Goal: Task Accomplishment & Management: Use online tool/utility

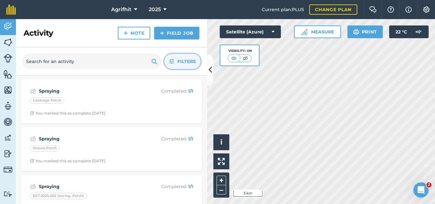
click at [193, 58] on span "Filters" at bounding box center [187, 61] width 18 height 7
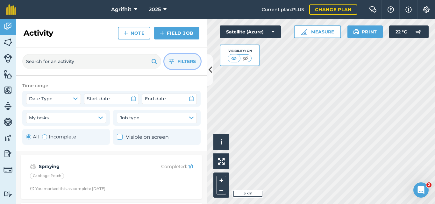
click at [44, 138] on div "Toggle Activity" at bounding box center [44, 136] width 5 height 5
radio input "false"
radio input "true"
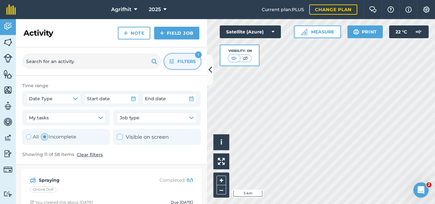
click at [187, 62] on span "Filters" at bounding box center [187, 61] width 18 height 7
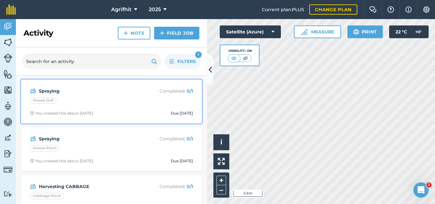
click at [116, 98] on div "Onions Dolf" at bounding box center [111, 102] width 163 height 8
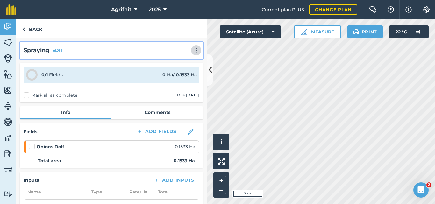
click at [193, 50] on img at bounding box center [197, 50] width 8 height 6
click at [175, 63] on link "Print" at bounding box center [183, 64] width 41 height 13
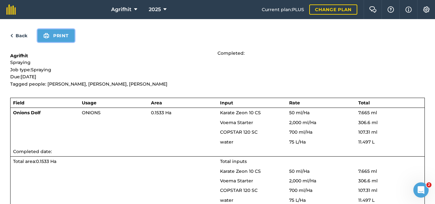
click at [56, 33] on button "Print" at bounding box center [56, 35] width 37 height 13
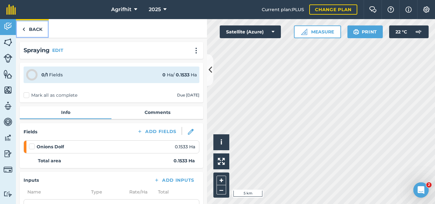
click at [32, 27] on link "Back" at bounding box center [32, 28] width 33 height 19
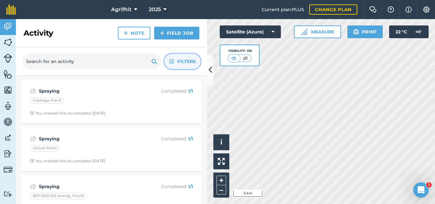
click at [178, 62] on span "Filters" at bounding box center [187, 61] width 18 height 7
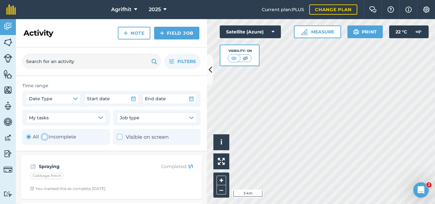
click at [46, 135] on div "Toggle Activity" at bounding box center [44, 136] width 5 height 5
radio input "false"
radio input "true"
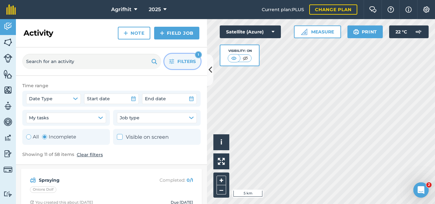
click at [182, 61] on span "Filters" at bounding box center [187, 61] width 18 height 7
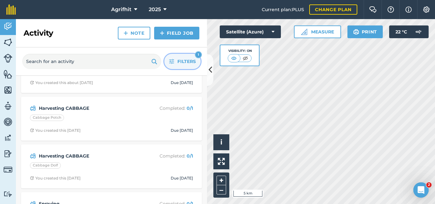
scroll to position [32, 0]
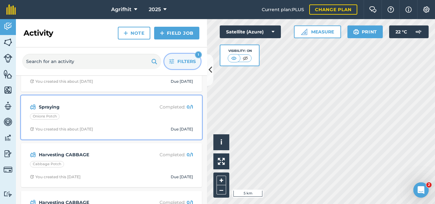
click at [122, 117] on div "Onions Potch" at bounding box center [111, 117] width 163 height 8
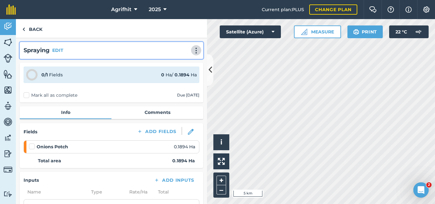
click at [193, 53] on img at bounding box center [197, 50] width 8 height 6
click at [174, 62] on link "Print" at bounding box center [183, 64] width 41 height 13
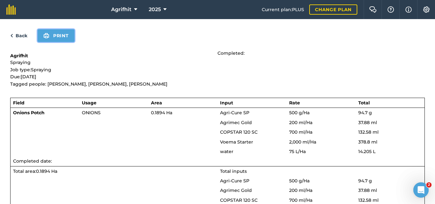
click at [67, 36] on button "Print" at bounding box center [56, 35] width 37 height 13
click at [64, 36] on button "Print" at bounding box center [56, 35] width 37 height 13
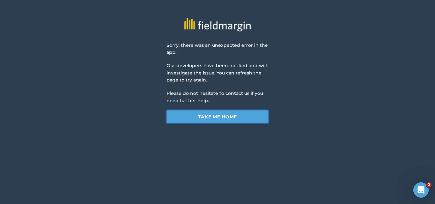
click at [228, 117] on link "Take me home" at bounding box center [218, 117] width 102 height 13
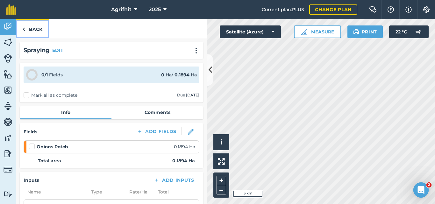
click at [31, 31] on link "Back" at bounding box center [32, 28] width 33 height 19
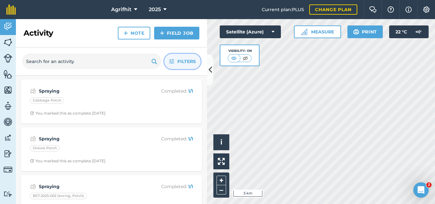
click at [187, 67] on button "Filters" at bounding box center [182, 61] width 36 height 15
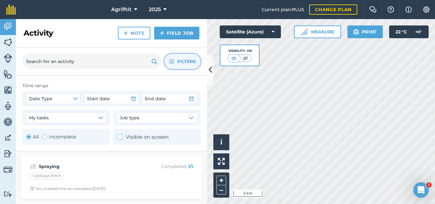
click at [46, 136] on div "Toggle Activity" at bounding box center [44, 136] width 5 height 5
radio input "false"
radio input "true"
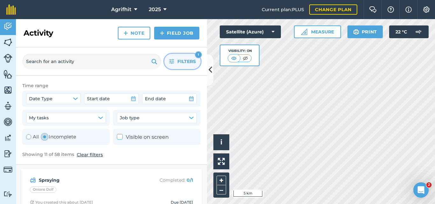
click at [184, 62] on span "Filters" at bounding box center [187, 61] width 18 height 7
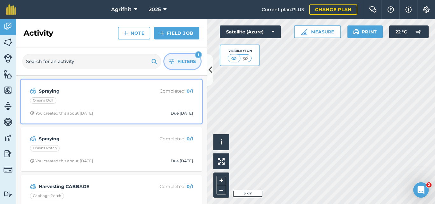
click at [115, 97] on div "Spraying Completed : 0 / 1 Onions Dolf You created this about 1 month ago Due i…" at bounding box center [111, 102] width 173 height 36
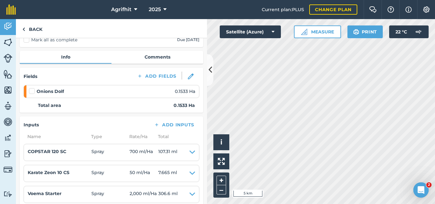
scroll to position [96, 0]
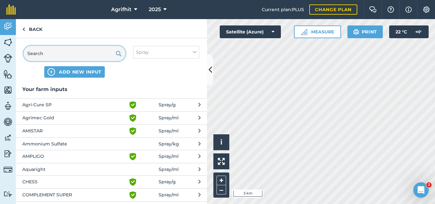
click at [93, 50] on input "text" at bounding box center [75, 53] width 102 height 15
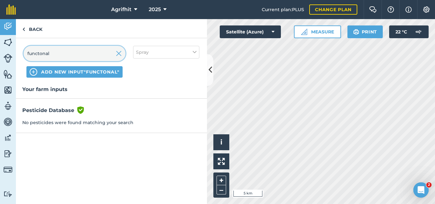
click at [63, 53] on input "functonal" at bounding box center [75, 53] width 102 height 15
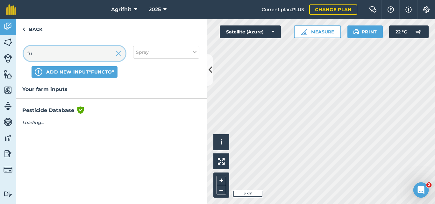
type input "f"
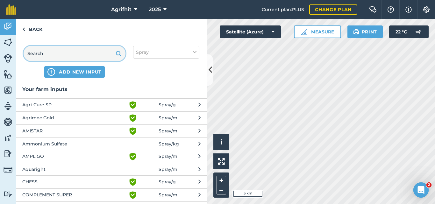
paste input "Functional"
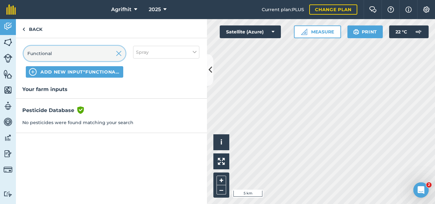
type input "Functional"
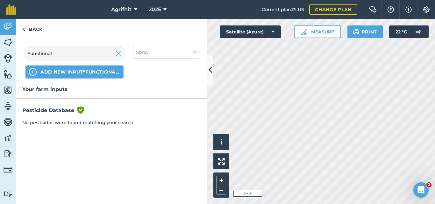
click at [94, 73] on span "ADD NEW INPUT "Functional"" at bounding box center [80, 72] width 80 height 6
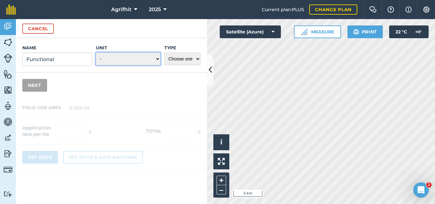
click at [158, 60] on select "- Grams/g Kilograms/kg Metric tonnes/t Millilitres/ml Litres/L Ounces/oz Pounds…" at bounding box center [128, 59] width 65 height 13
select select "LITRES"
click at [96, 53] on select "- Grams/g Kilograms/kg Metric tonnes/t Millilitres/ml Litres/L Ounces/oz Pounds…" at bounding box center [128, 59] width 65 height 13
click at [198, 60] on select "Choose one Fertilizer Seed Spray Fuel Other" at bounding box center [182, 59] width 36 height 13
select select "SPRAY"
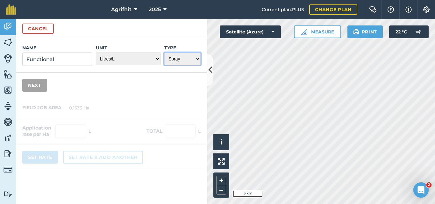
click at [164, 53] on select "Choose one Fertilizer Seed Spray Fuel Other" at bounding box center [182, 59] width 36 height 13
click at [39, 83] on button "Next" at bounding box center [34, 85] width 25 height 13
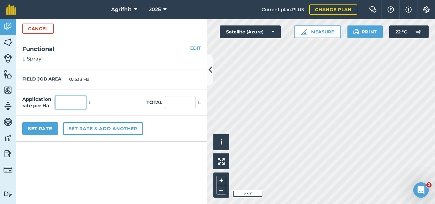
click at [74, 102] on input "text" at bounding box center [70, 102] width 31 height 13
type input "2"
type input "0.307"
click at [46, 128] on button "Set Rate" at bounding box center [40, 128] width 36 height 13
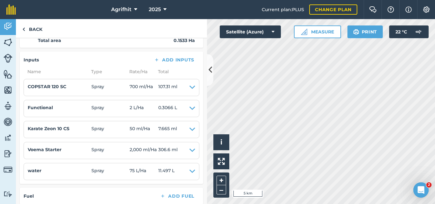
scroll to position [127, 0]
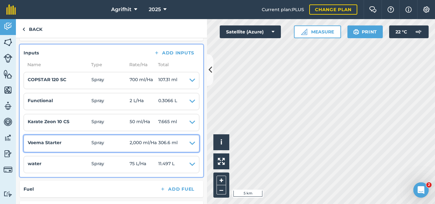
drag, startPoint x: 189, startPoint y: 145, endPoint x: 178, endPoint y: 148, distance: 11.3
click at [178, 148] on summary "Voema Starter Spray 2,000 ml / Ha 306.6 ml" at bounding box center [112, 143] width 168 height 9
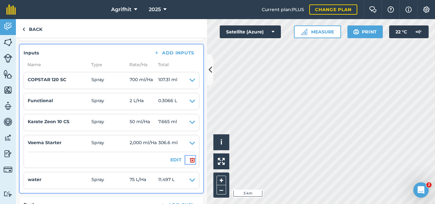
click at [190, 160] on img at bounding box center [193, 160] width 6 height 8
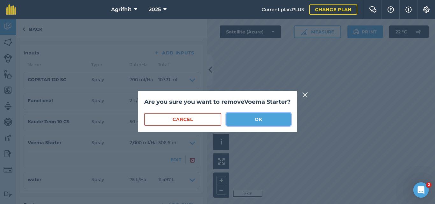
click at [262, 126] on button "OK" at bounding box center [259, 119] width 64 height 13
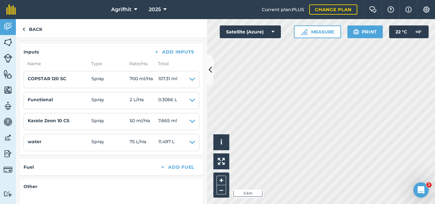
scroll to position [0, 0]
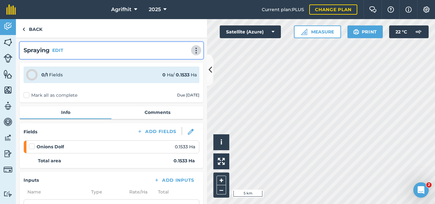
click at [193, 52] on img at bounding box center [197, 50] width 8 height 6
click at [173, 63] on link "Print" at bounding box center [183, 64] width 41 height 13
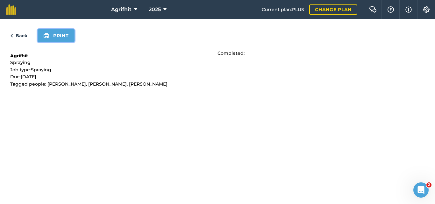
click at [58, 39] on button "Print" at bounding box center [56, 35] width 37 height 13
click at [18, 35] on link "Back" at bounding box center [18, 36] width 17 height 8
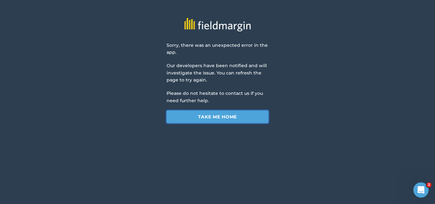
click at [237, 115] on link "Take me home" at bounding box center [218, 117] width 102 height 13
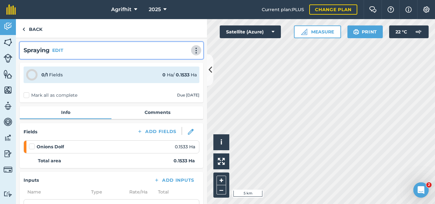
click at [193, 53] on img at bounding box center [197, 50] width 8 height 6
click at [177, 62] on link "Print" at bounding box center [183, 64] width 41 height 13
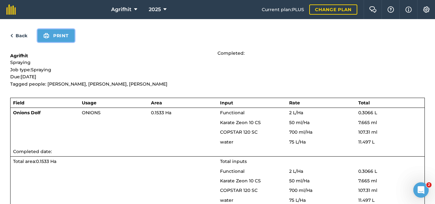
click at [58, 34] on button "Print" at bounding box center [56, 35] width 37 height 13
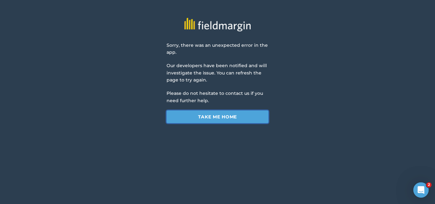
click at [245, 119] on link "Take me home" at bounding box center [218, 117] width 102 height 13
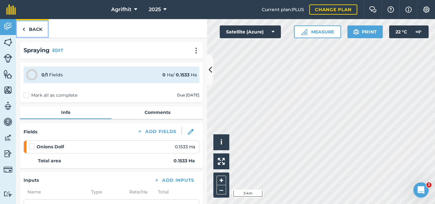
click at [31, 27] on link "Back" at bounding box center [32, 28] width 33 height 19
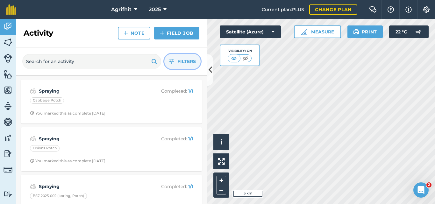
click at [181, 60] on span "Filters" at bounding box center [187, 61] width 18 height 7
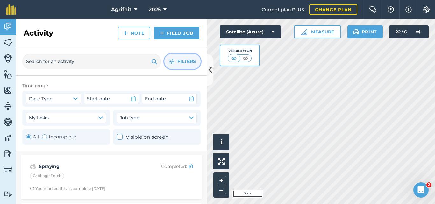
click at [47, 137] on div "Toggle Activity" at bounding box center [44, 136] width 5 height 5
radio input "false"
radio input "true"
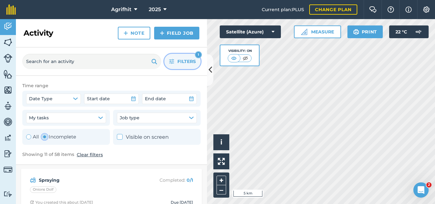
click at [188, 61] on span "Filters" at bounding box center [187, 61] width 18 height 7
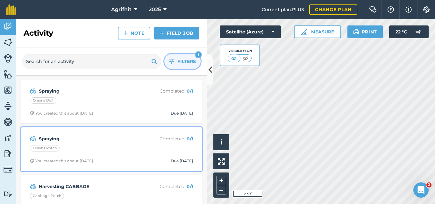
click at [134, 153] on div "Onions Potch" at bounding box center [111, 149] width 163 height 8
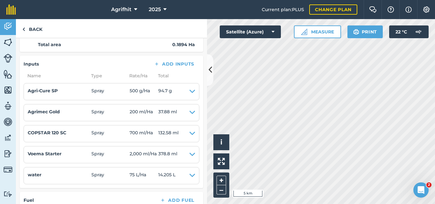
scroll to position [127, 0]
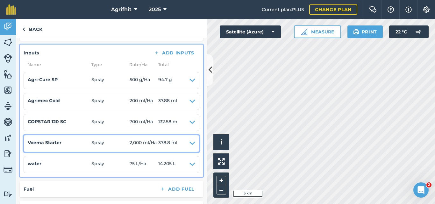
click at [190, 145] on icon at bounding box center [193, 143] width 6 height 9
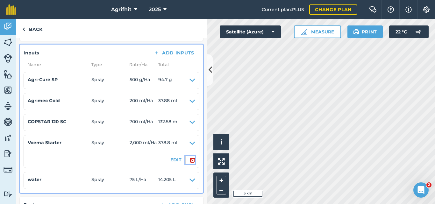
click at [190, 160] on img at bounding box center [193, 160] width 6 height 8
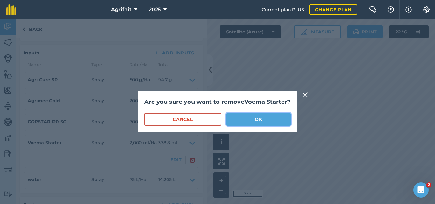
click at [266, 126] on button "OK" at bounding box center [259, 119] width 64 height 13
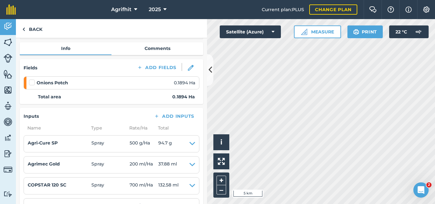
scroll to position [64, 0]
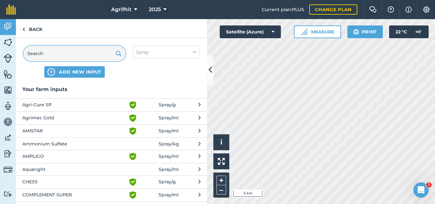
click at [62, 55] on input "text" at bounding box center [75, 53] width 102 height 15
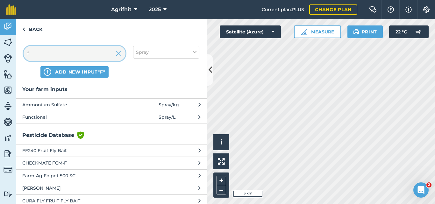
type input "f"
click at [42, 118] on span "Functional" at bounding box center [74, 117] width 104 height 7
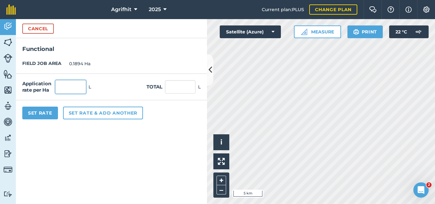
click at [73, 87] on input "text" at bounding box center [70, 86] width 31 height 13
type input "2"
type input "0.379"
click at [47, 115] on button "Set Rate" at bounding box center [40, 113] width 36 height 13
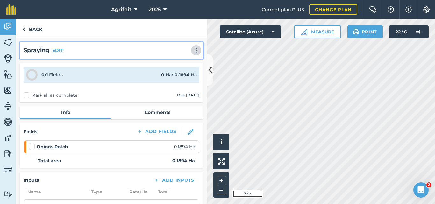
click at [193, 52] on img at bounding box center [197, 50] width 8 height 6
click at [172, 64] on link "Print" at bounding box center [183, 64] width 41 height 13
click at [193, 48] on img at bounding box center [197, 50] width 8 height 6
click at [177, 64] on link "Print" at bounding box center [183, 64] width 41 height 13
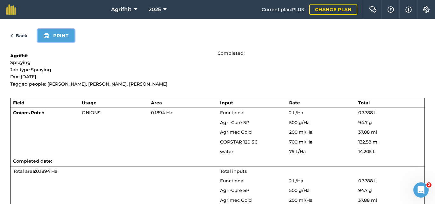
click at [61, 35] on button "Print" at bounding box center [56, 35] width 37 height 13
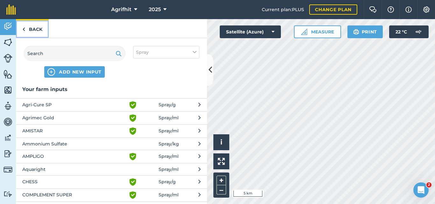
drag, startPoint x: 33, startPoint y: 30, endPoint x: 150, endPoint y: 105, distance: 139.9
click at [33, 30] on link "Back" at bounding box center [32, 28] width 33 height 19
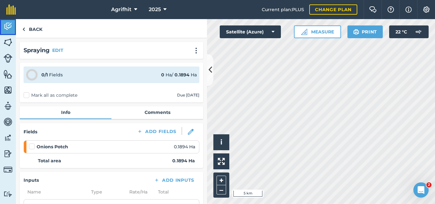
click at [5, 29] on img at bounding box center [8, 27] width 9 height 10
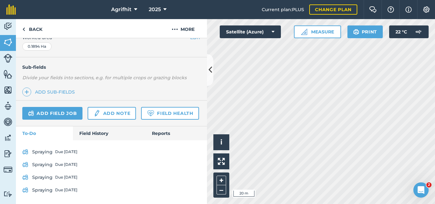
scroll to position [193, 0]
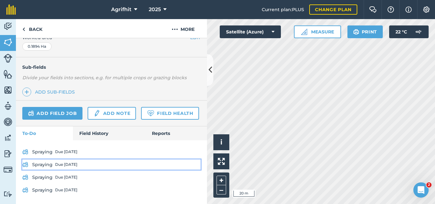
click at [41, 164] on link "Spraying Due 25 Sep" at bounding box center [111, 165] width 178 height 10
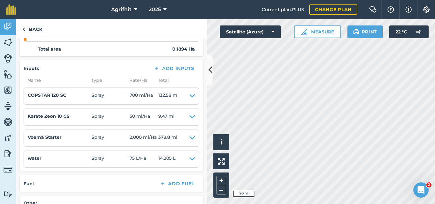
scroll to position [127, 0]
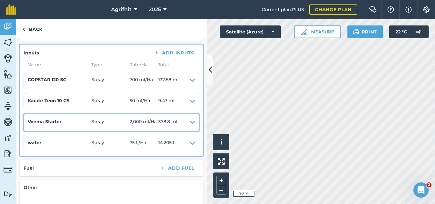
click at [190, 124] on icon at bounding box center [193, 122] width 6 height 9
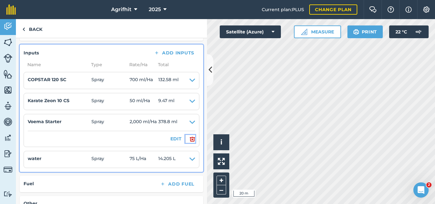
click at [190, 140] on img at bounding box center [193, 139] width 6 height 8
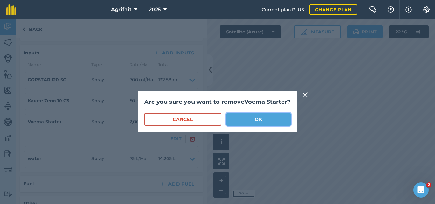
click at [252, 125] on button "OK" at bounding box center [259, 119] width 64 height 13
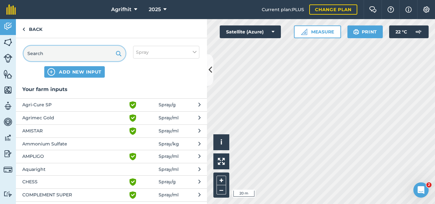
click at [94, 55] on input "text" at bounding box center [75, 53] width 102 height 15
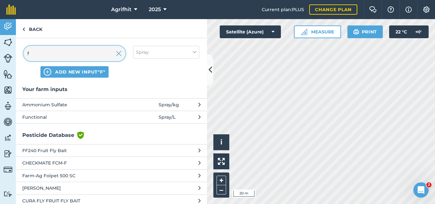
type input "f"
click at [46, 118] on span "Functional" at bounding box center [74, 117] width 104 height 7
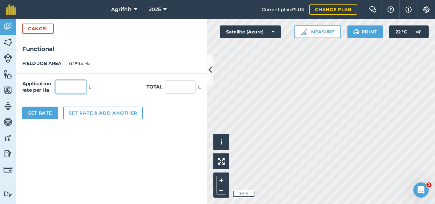
click at [73, 88] on input "text" at bounding box center [70, 86] width 31 height 13
type input "2"
type input "0.379"
click at [45, 113] on button "Set Rate" at bounding box center [40, 113] width 36 height 13
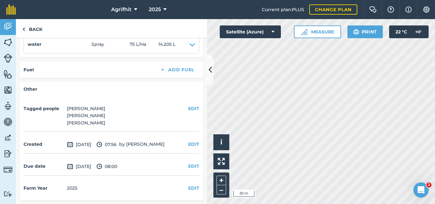
scroll to position [226, 0]
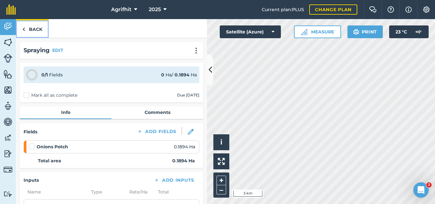
click at [32, 28] on link "Back" at bounding box center [32, 28] width 33 height 19
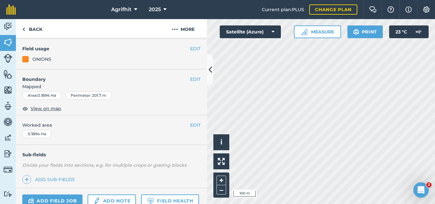
scroll to position [193, 0]
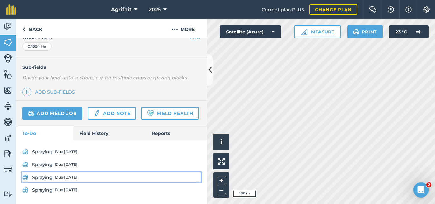
click at [66, 177] on div "Due [DATE]" at bounding box center [66, 177] width 22 height 5
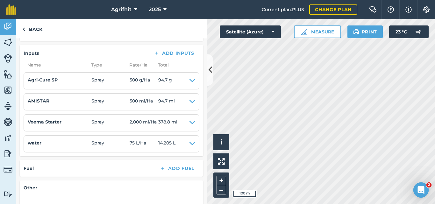
scroll to position [127, 0]
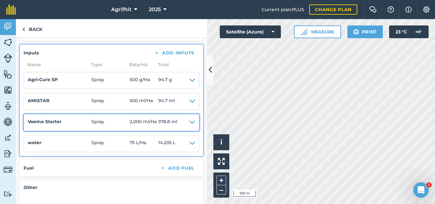
click at [190, 125] on icon at bounding box center [193, 122] width 6 height 9
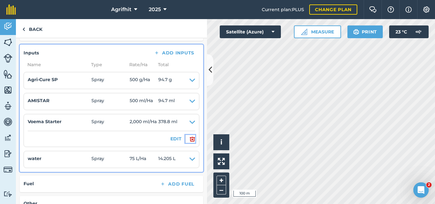
click at [190, 140] on img at bounding box center [193, 139] width 6 height 8
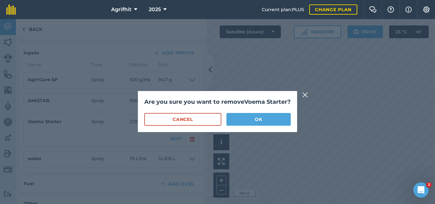
click at [242, 132] on div "Are you sure you want to remove Voema Starter ? Cancel OK" at bounding box center [217, 111] width 159 height 41
click at [243, 126] on button "OK" at bounding box center [259, 119] width 64 height 13
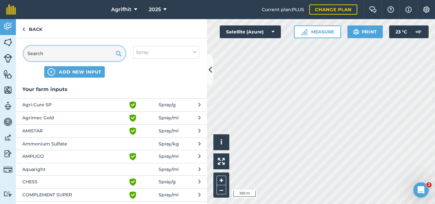
click at [68, 54] on input "text" at bounding box center [75, 53] width 102 height 15
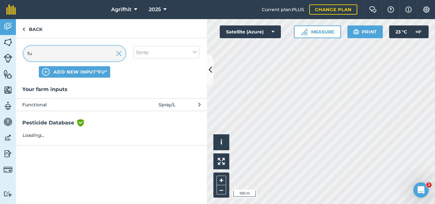
type input "fu"
click at [58, 105] on span "Functional" at bounding box center [74, 104] width 104 height 7
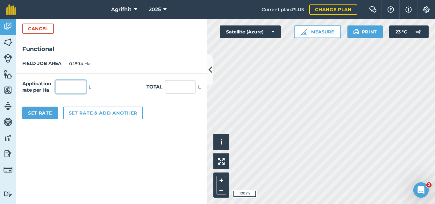
click at [69, 88] on input "text" at bounding box center [70, 86] width 31 height 13
type input "2"
type input "0.379"
click at [39, 114] on button "Set Rate" at bounding box center [40, 113] width 36 height 13
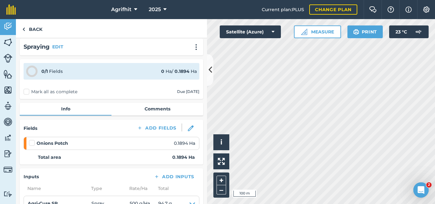
scroll to position [3, 0]
click at [37, 26] on link "Back" at bounding box center [32, 28] width 33 height 19
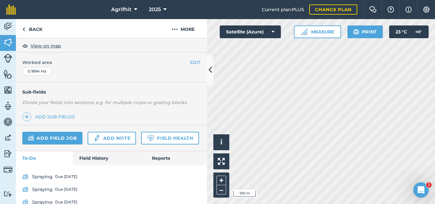
scroll to position [193, 0]
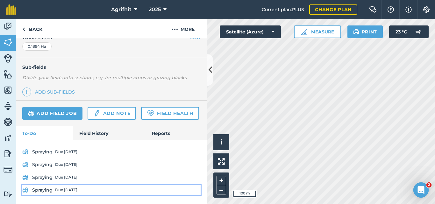
click at [62, 190] on div "Due [DATE]" at bounding box center [66, 190] width 22 height 5
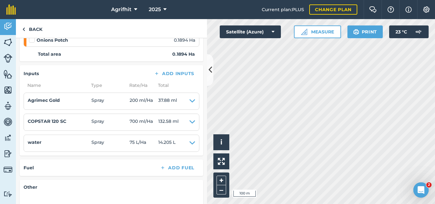
scroll to position [110, 0]
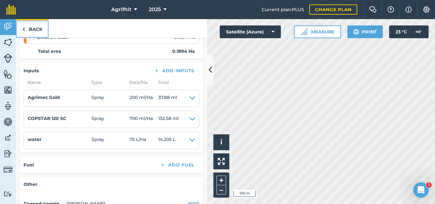
click at [36, 31] on link "Back" at bounding box center [32, 28] width 33 height 19
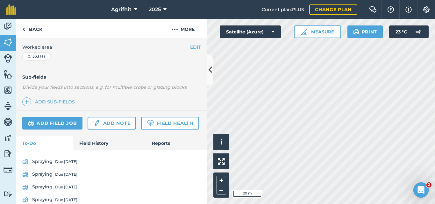
scroll to position [165, 0]
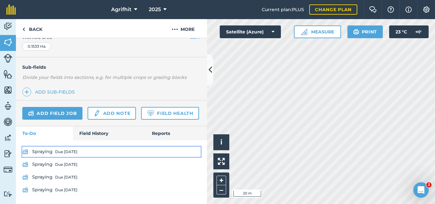
click at [71, 152] on div "Due [DATE]" at bounding box center [66, 151] width 22 height 5
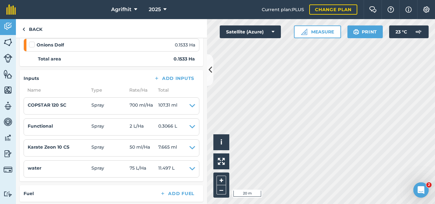
scroll to position [99, 0]
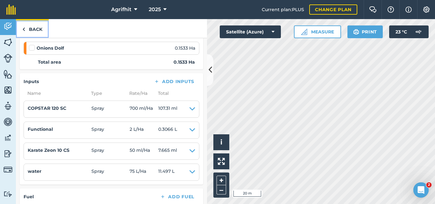
click at [34, 31] on link "Back" at bounding box center [32, 28] width 33 height 19
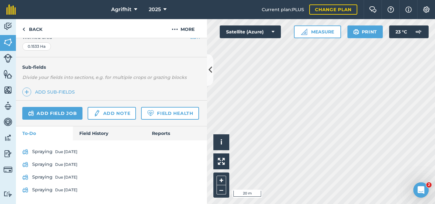
scroll to position [165, 0]
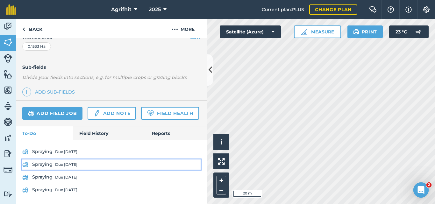
click at [62, 164] on div "Due [DATE]" at bounding box center [66, 164] width 22 height 5
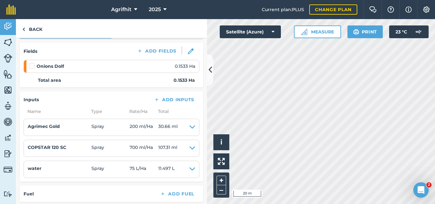
scroll to position [96, 0]
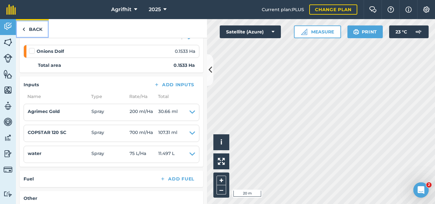
click at [33, 29] on link "Back" at bounding box center [32, 28] width 33 height 19
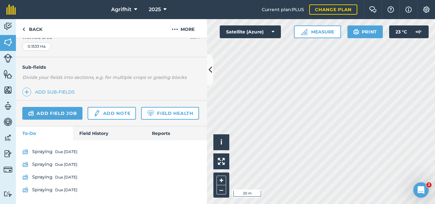
scroll to position [165, 0]
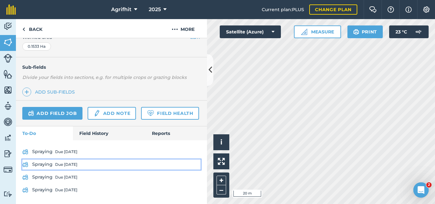
click at [57, 164] on div "Due [DATE]" at bounding box center [66, 164] width 22 height 5
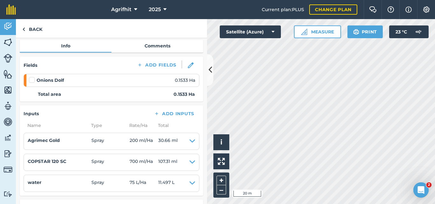
scroll to position [96, 0]
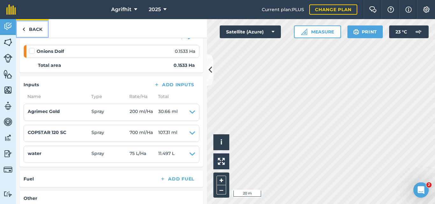
click at [35, 27] on link "Back" at bounding box center [32, 28] width 33 height 19
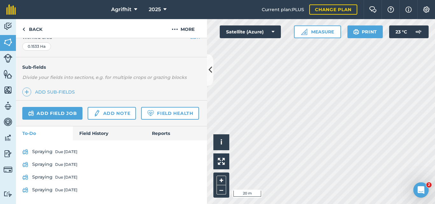
scroll to position [165, 0]
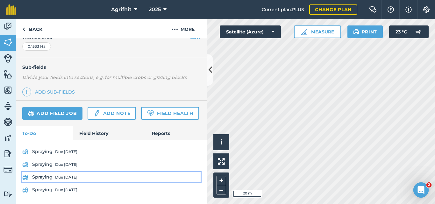
click at [63, 176] on div "Due [DATE]" at bounding box center [66, 177] width 22 height 5
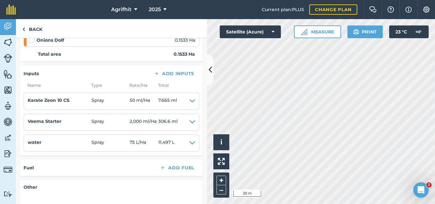
scroll to position [96, 0]
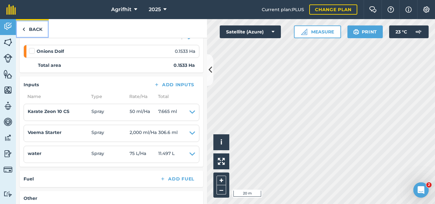
click at [31, 31] on link "Back" at bounding box center [32, 28] width 33 height 19
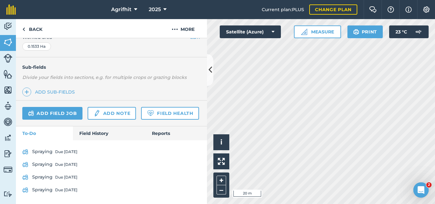
scroll to position [165, 0]
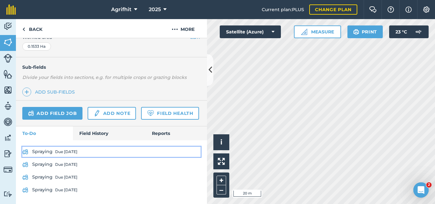
click at [51, 152] on link "Spraying Due in 2 days" at bounding box center [111, 152] width 178 height 10
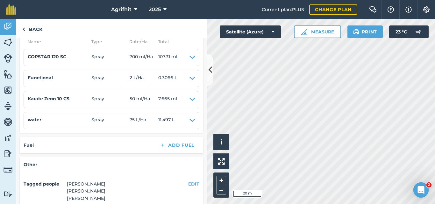
scroll to position [159, 0]
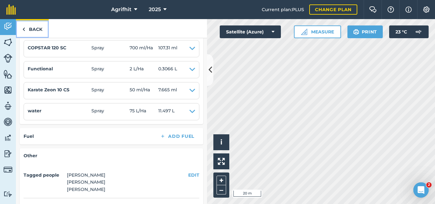
click at [36, 27] on link "Back" at bounding box center [32, 28] width 33 height 19
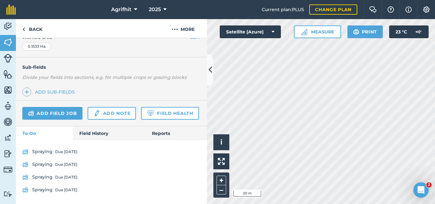
scroll to position [165, 0]
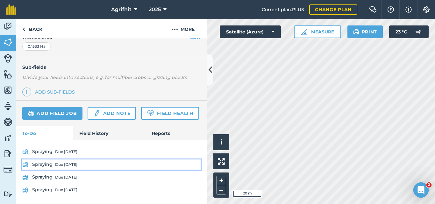
click at [45, 164] on link "Spraying Due 25 Sep" at bounding box center [111, 165] width 178 height 10
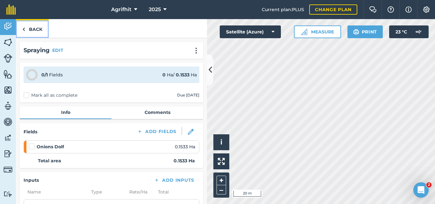
click at [35, 26] on link "Back" at bounding box center [32, 28] width 33 height 19
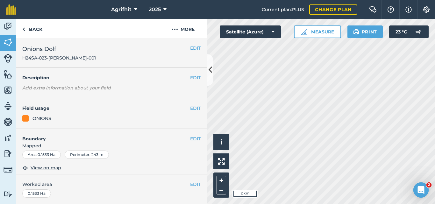
click at [328, 204] on html "Agrifhit 2025 Current plan : PLUS Change plan Farm Chat Help Info Settings Agri…" at bounding box center [217, 102] width 435 height 204
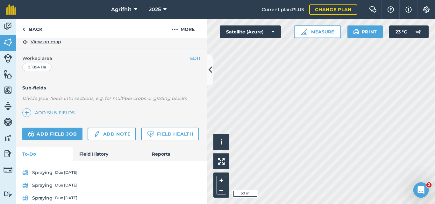
scroll to position [191, 0]
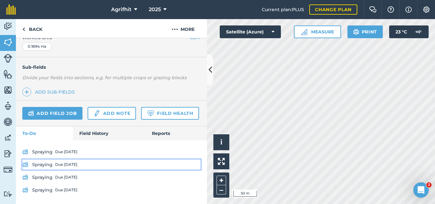
click at [61, 167] on div "Due [DATE]" at bounding box center [66, 164] width 22 height 5
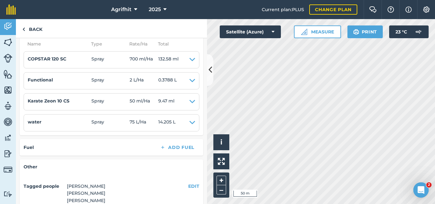
scroll to position [159, 0]
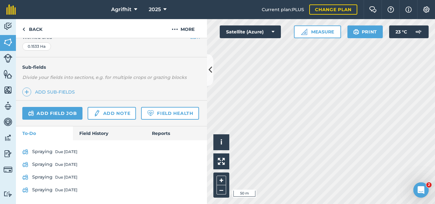
scroll to position [165, 0]
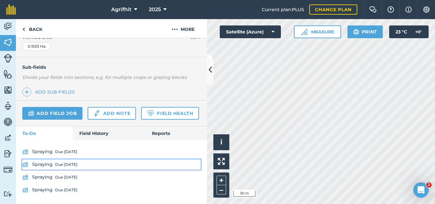
click at [59, 166] on div "Due [DATE]" at bounding box center [66, 164] width 22 height 5
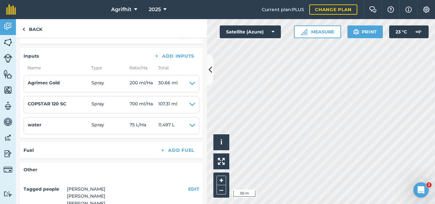
scroll to position [127, 0]
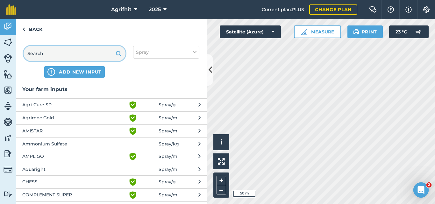
click at [40, 58] on input "text" at bounding box center [75, 53] width 102 height 15
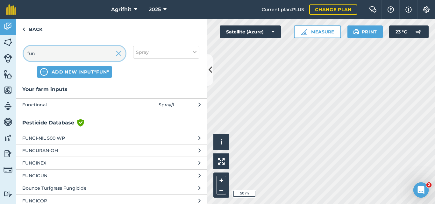
type input "fun"
click at [63, 102] on span "Functional" at bounding box center [74, 104] width 104 height 7
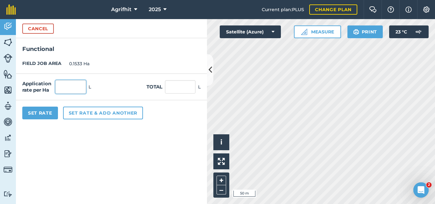
click at [77, 87] on input "text" at bounding box center [70, 86] width 31 height 13
type input "2"
type input "0.307"
click at [47, 114] on button "Set Rate" at bounding box center [40, 113] width 36 height 13
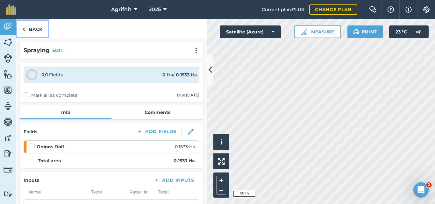
click at [33, 31] on link "Back" at bounding box center [32, 28] width 33 height 19
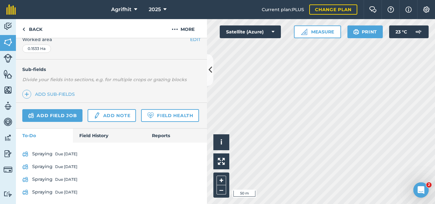
scroll to position [165, 0]
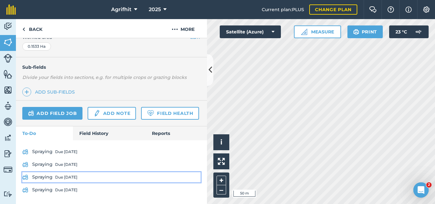
click at [63, 178] on div "Due [DATE]" at bounding box center [66, 177] width 22 height 5
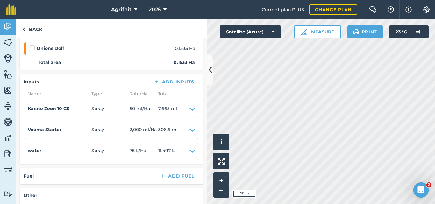
scroll to position [96, 0]
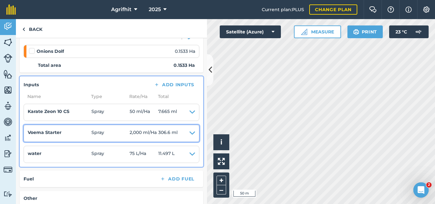
click at [190, 135] on icon at bounding box center [193, 133] width 6 height 9
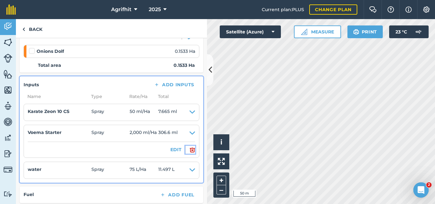
click at [190, 150] on img at bounding box center [193, 150] width 6 height 8
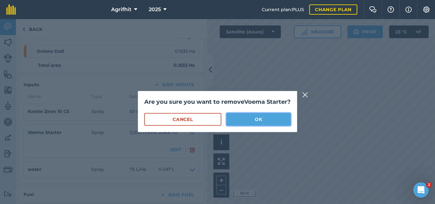
click at [273, 124] on button "OK" at bounding box center [259, 119] width 64 height 13
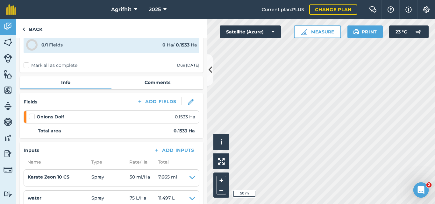
scroll to position [64, 0]
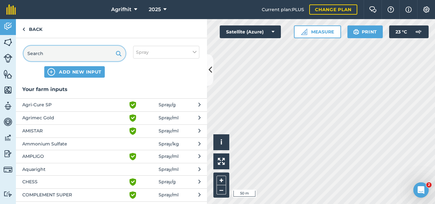
click at [64, 50] on input "text" at bounding box center [75, 53] width 102 height 15
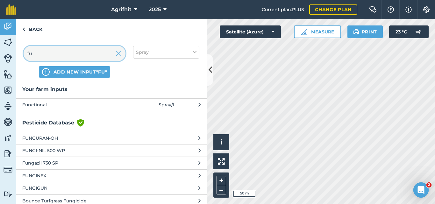
type input "fu"
click at [54, 108] on span "Functional" at bounding box center [74, 104] width 104 height 7
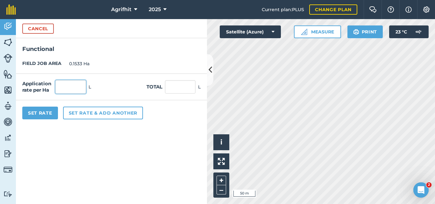
click at [67, 90] on input "text" at bounding box center [70, 86] width 31 height 13
type input "2"
type input "0.307"
click at [45, 115] on button "Set Rate" at bounding box center [40, 113] width 36 height 13
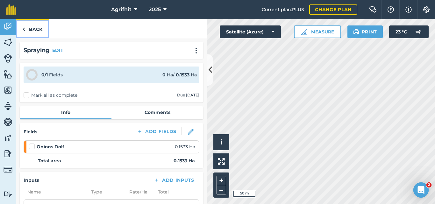
click at [33, 28] on link "Back" at bounding box center [32, 28] width 33 height 19
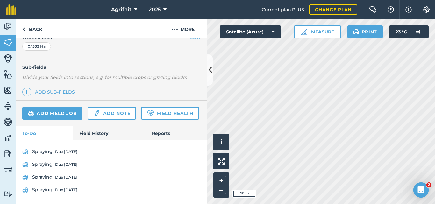
scroll to position [165, 0]
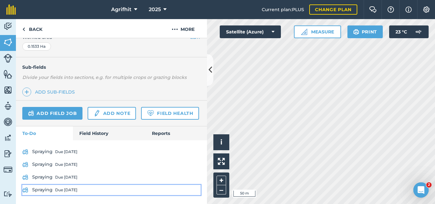
click at [65, 191] on div "Due [DATE]" at bounding box center [66, 190] width 22 height 5
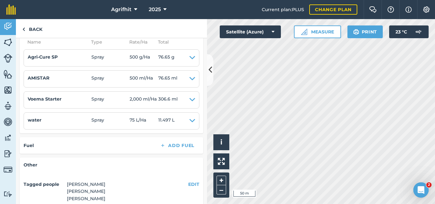
scroll to position [127, 0]
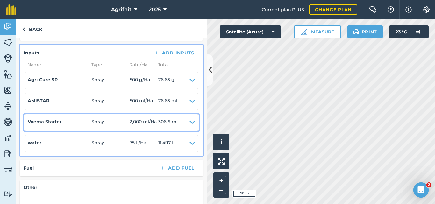
click at [190, 125] on icon at bounding box center [193, 122] width 6 height 9
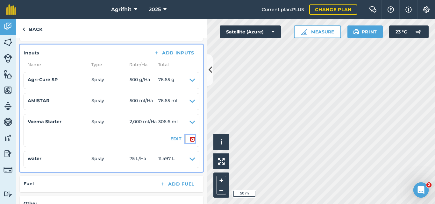
click at [190, 139] on img at bounding box center [193, 139] width 6 height 8
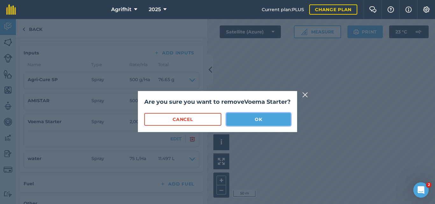
drag, startPoint x: 258, startPoint y: 128, endPoint x: 246, endPoint y: 127, distance: 11.8
click at [258, 126] on button "OK" at bounding box center [259, 119] width 64 height 13
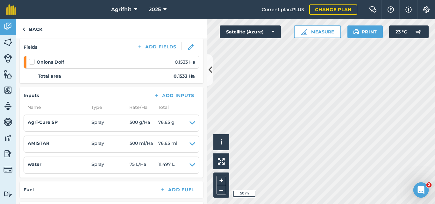
scroll to position [96, 0]
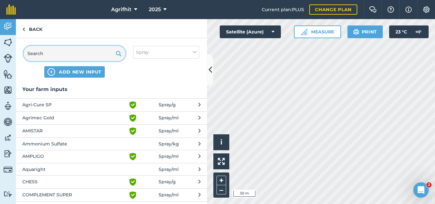
click at [73, 55] on input "text" at bounding box center [75, 53] width 102 height 15
type input "g"
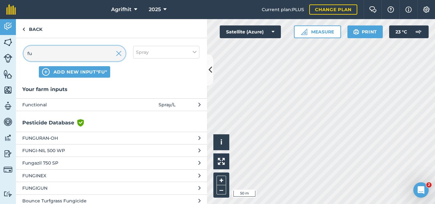
type input "fu"
click at [49, 107] on span "Functional" at bounding box center [74, 104] width 104 height 7
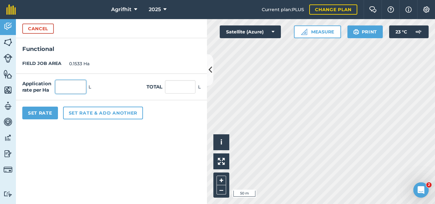
click at [67, 88] on input "text" at bounding box center [70, 86] width 31 height 13
type input "2"
type input "0.307"
click at [44, 117] on button "Set Rate" at bounding box center [40, 113] width 36 height 13
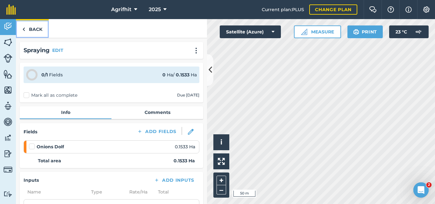
click at [34, 31] on link "Back" at bounding box center [32, 28] width 33 height 19
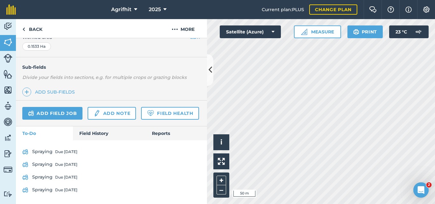
scroll to position [165, 0]
click at [184, 30] on button "More" at bounding box center [183, 28] width 48 height 19
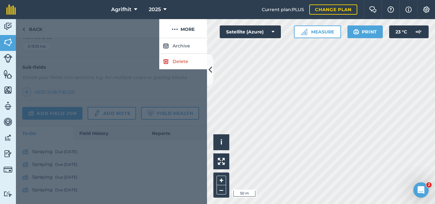
click at [81, 28] on div at bounding box center [87, 28] width 143 height 19
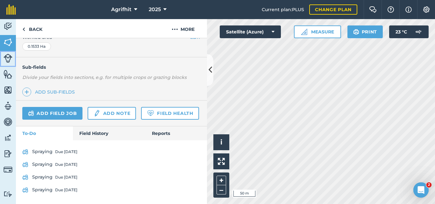
click at [8, 56] on img at bounding box center [8, 58] width 9 height 9
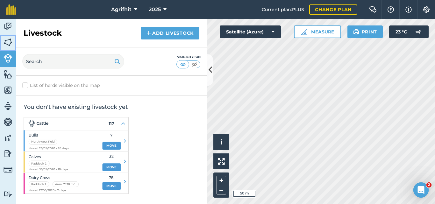
click at [4, 43] on img at bounding box center [8, 43] width 9 height 10
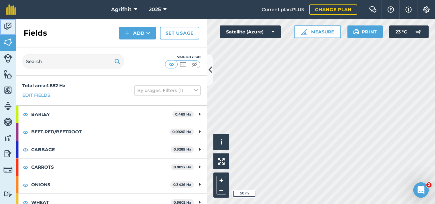
click at [7, 25] on img at bounding box center [8, 27] width 9 height 10
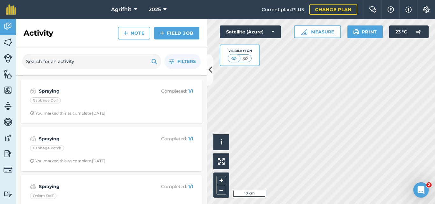
scroll to position [478, 0]
